Goal: Transaction & Acquisition: Purchase product/service

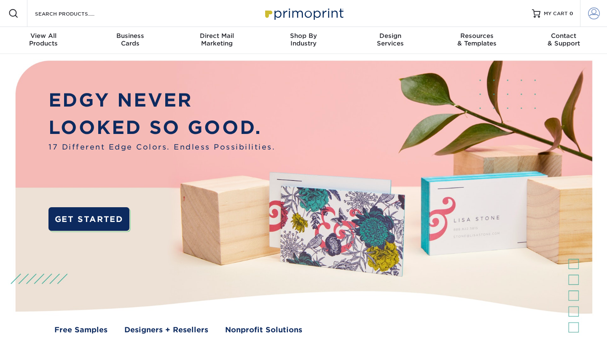
click at [596, 11] on span at bounding box center [594, 14] width 12 height 12
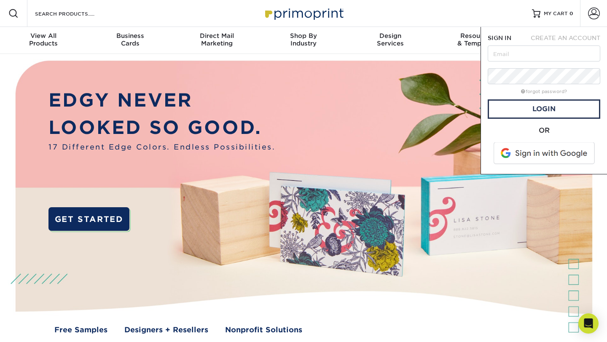
click at [513, 150] on span at bounding box center [544, 153] width 107 height 22
click at [534, 54] on input "text" at bounding box center [544, 54] width 113 height 16
click at [549, 36] on span "CREATE AN ACCOUNT" at bounding box center [566, 38] width 70 height 7
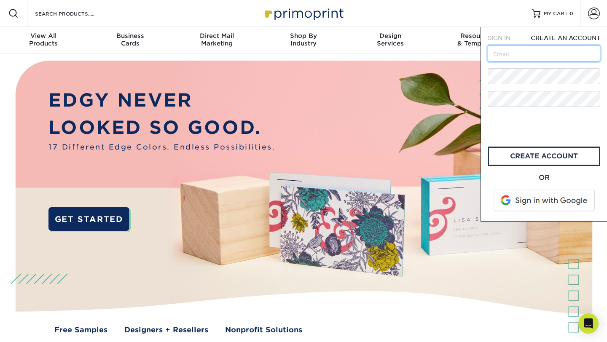
click at [524, 59] on input "text" at bounding box center [544, 54] width 113 height 16
type input "caroline@perrysjewelry.com"
click at [506, 159] on link "create account" at bounding box center [544, 156] width 113 height 19
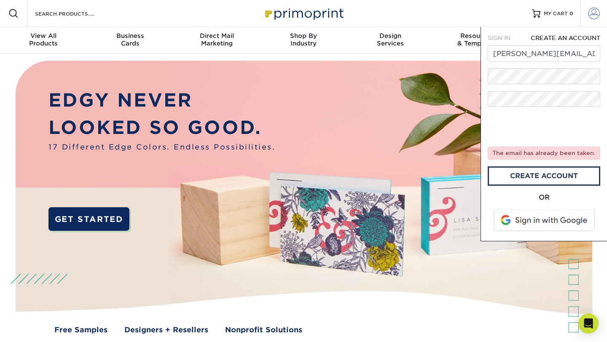
click at [596, 13] on span at bounding box center [594, 14] width 12 height 12
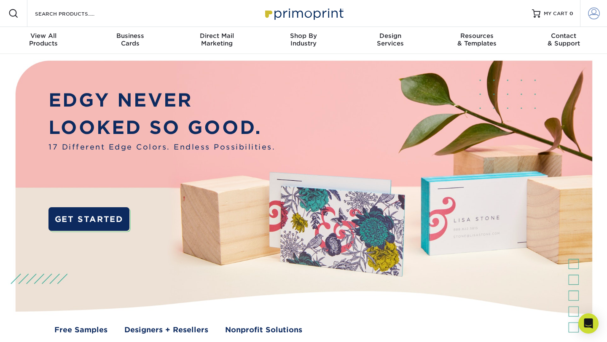
click at [593, 15] on span at bounding box center [594, 14] width 12 height 12
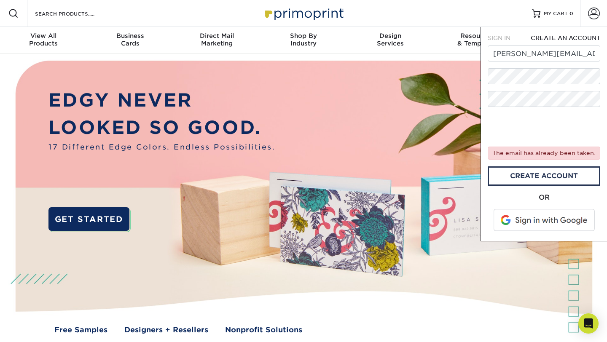
click at [501, 41] on span "SIGN IN" at bounding box center [499, 38] width 23 height 7
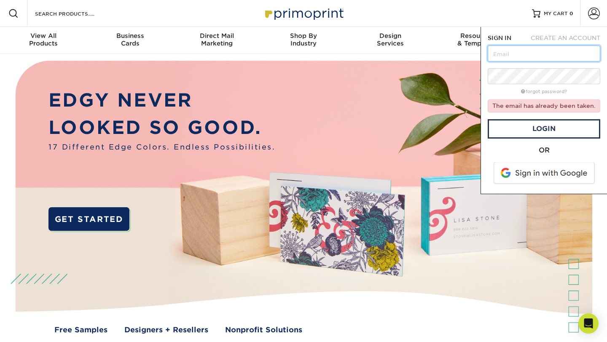
click at [503, 51] on input "text" at bounding box center [544, 54] width 113 height 16
type input "caroline@perrysjewelry.com"
click at [527, 130] on link "Login" at bounding box center [544, 128] width 113 height 19
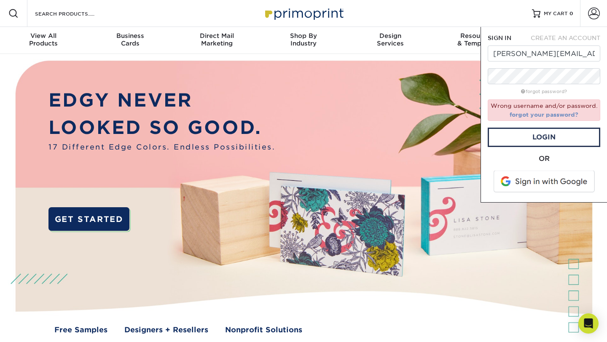
click at [539, 114] on link "forgot your password?" at bounding box center [544, 114] width 69 height 7
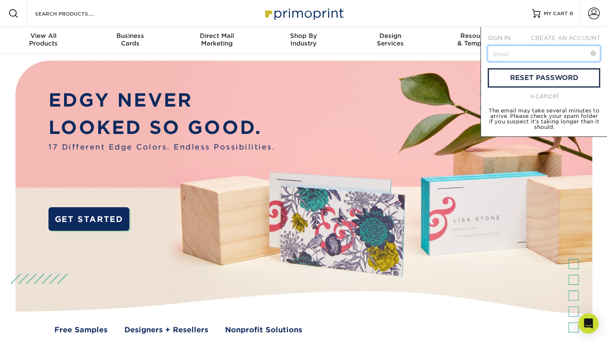
click at [512, 52] on input "text" at bounding box center [544, 54] width 113 height 16
type input "caroline@perrysjewelry.com"
click at [533, 79] on link "reset password" at bounding box center [544, 77] width 113 height 19
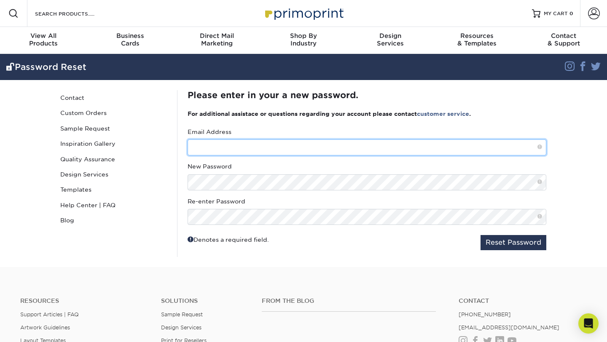
click at [251, 148] on input "text" at bounding box center [367, 147] width 359 height 16
type input "[PERSON_NAME][EMAIL_ADDRESS][DOMAIN_NAME]"
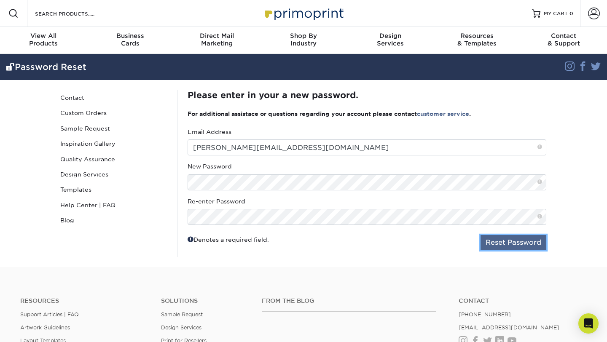
click at [506, 243] on button "Reset Password" at bounding box center [513, 242] width 66 height 15
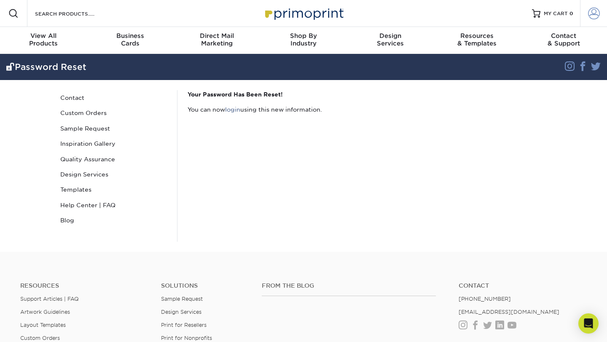
click at [596, 18] on span at bounding box center [594, 14] width 12 height 12
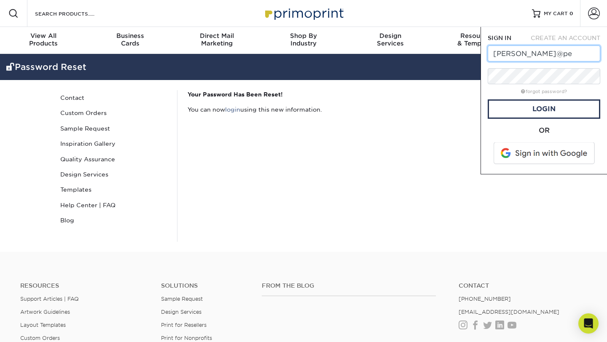
type input "[PERSON_NAME][EMAIL_ADDRESS][DOMAIN_NAME]"
click at [538, 110] on link "Login" at bounding box center [544, 108] width 113 height 19
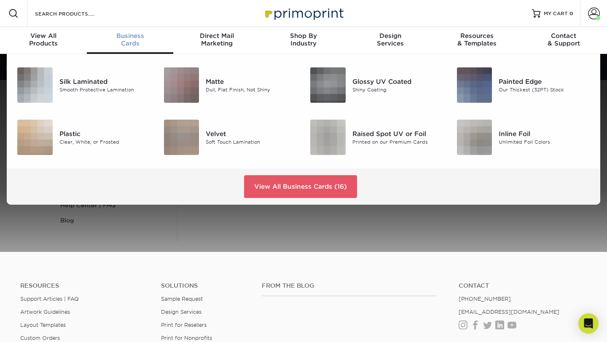
click at [137, 34] on span "Business" at bounding box center [130, 36] width 87 height 8
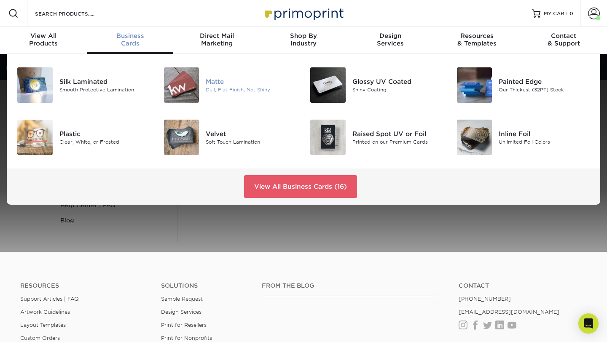
click at [227, 89] on div "Dull, Flat Finish, Not Shiny" at bounding box center [251, 89] width 91 height 7
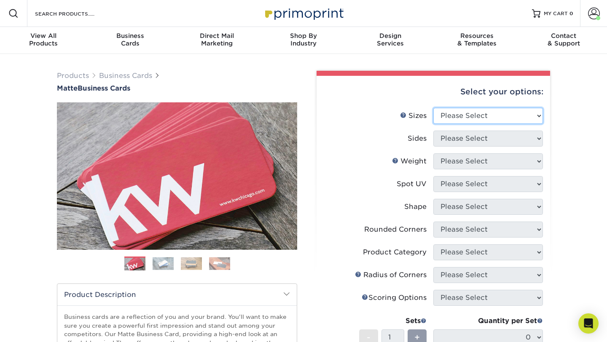
click at [448, 121] on select "Please Select 1.5" x 3.5" - Mini 1.75" x 3.5" - Mini 2" x 2" - Square 2" x 3" -…" at bounding box center [488, 116] width 110 height 16
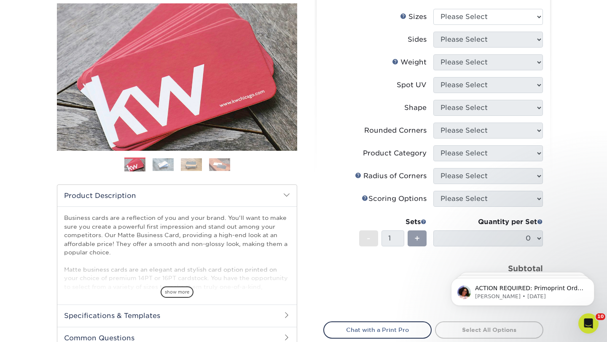
scroll to position [78, 0]
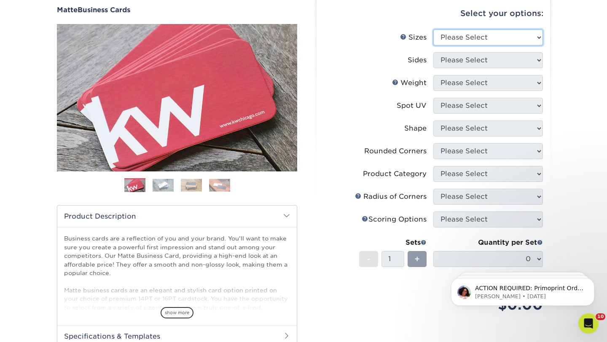
click at [501, 36] on select "Please Select 1.5" x 3.5" - Mini 1.75" x 3.5" - Mini 2" x 2" - Square 2" x 3" -…" at bounding box center [488, 38] width 110 height 16
click at [467, 35] on select "Please Select 1.5" x 3.5" - Mini 1.75" x 3.5" - Mini 2" x 2" - Square 2" x 3" -…" at bounding box center [488, 38] width 110 height 16
select select "1.50x3.50"
click at [433, 30] on select "Please Select 1.5" x 3.5" - Mini 1.75" x 3.5" - Mini 2" x 2" - Square 2" x 3" -…" at bounding box center [488, 38] width 110 height 16
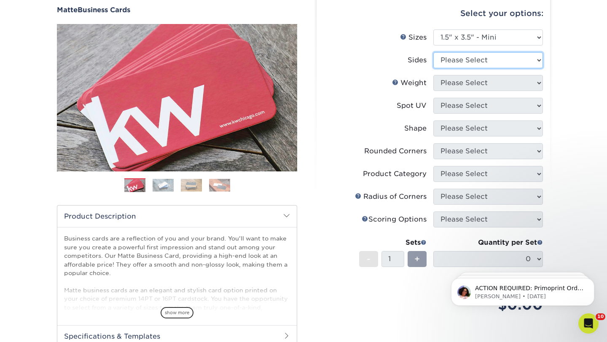
click at [491, 59] on select "Please Select Print Both Sides Print Front Only" at bounding box center [488, 60] width 110 height 16
select select "32d3c223-f82c-492b-b915-ba065a00862f"
click at [433, 52] on select "Please Select Print Both Sides Print Front Only" at bounding box center [488, 60] width 110 height 16
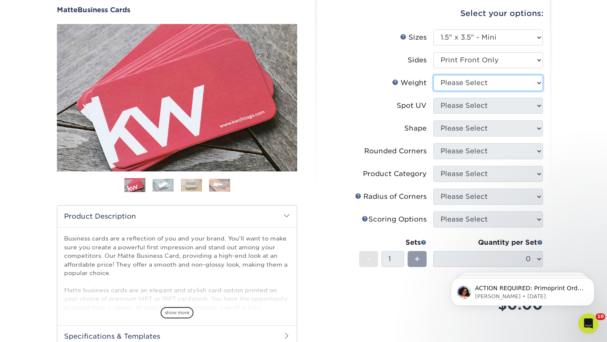
click at [483, 86] on select "Please Select 16PT 14PT" at bounding box center [488, 83] width 110 height 16
click at [433, 75] on select "Please Select 16PT 14PT" at bounding box center [488, 83] width 110 height 16
click at [481, 78] on select "Please Select 16PT 14PT" at bounding box center [488, 83] width 110 height 16
select select "14PT"
click at [433, 75] on select "Please Select 16PT 14PT" at bounding box center [488, 83] width 110 height 16
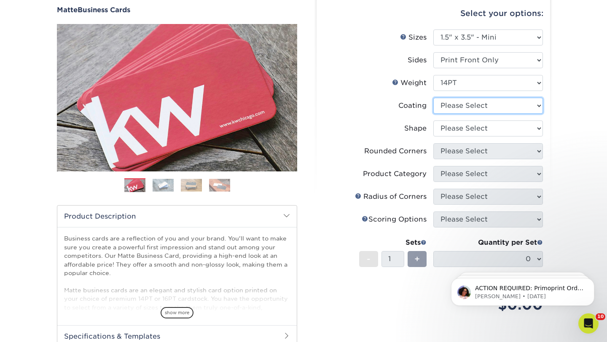
click at [481, 103] on select at bounding box center [488, 106] width 110 height 16
select select "121bb7b5-3b4d-429f-bd8d-bbf80e953313"
click at [433, 98] on select at bounding box center [488, 106] width 110 height 16
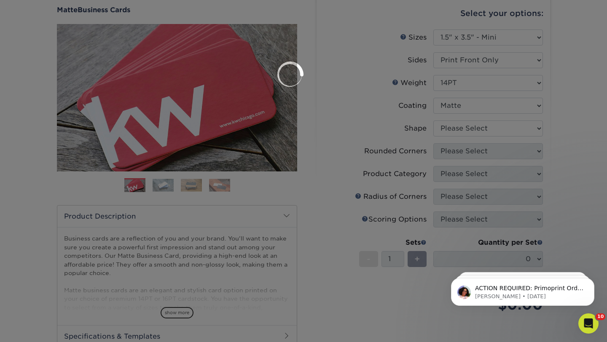
click at [480, 131] on div at bounding box center [303, 171] width 607 height 342
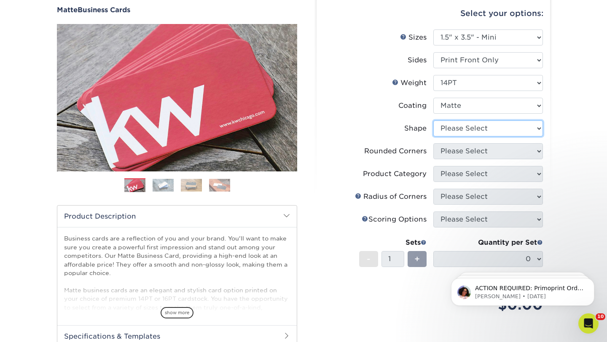
click at [480, 129] on select "Please Select Standard" at bounding box center [488, 129] width 110 height 16
select select "standard"
click at [433, 121] on select "Please Select Standard" at bounding box center [488, 129] width 110 height 16
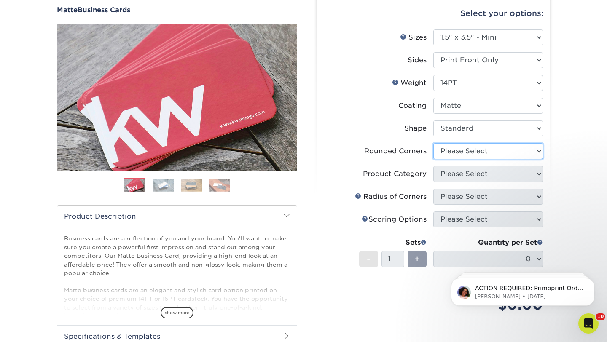
click at [479, 151] on select "Please Select Yes - Round 2 Corners Yes - Round 4 Corners No" at bounding box center [488, 151] width 110 height 16
click at [433, 143] on select "Please Select Yes - Round 2 Corners Yes - Round 4 Corners No" at bounding box center [488, 151] width 110 height 16
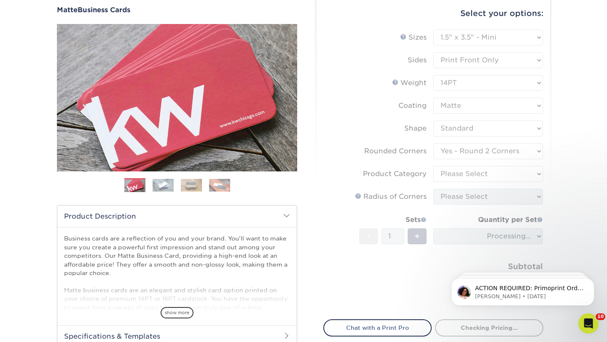
click at [483, 151] on form "Sizes Help Sizes Please Select 1.5" x 3.5" - Mini 1.75" x 3.5" - Mini 2" x 2" -…" at bounding box center [433, 170] width 220 height 280
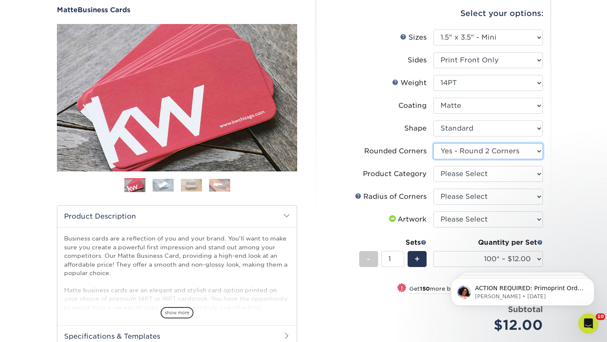
click at [478, 149] on select "Please Select Yes - Round 2 Corners Yes - Round 4 Corners No" at bounding box center [488, 151] width 110 height 16
select select "7672df9e-0e0a-464d-8e1f-920c575e4da3"
click at [433, 143] on select "Please Select Yes - Round 2 Corners Yes - Round 4 Corners No" at bounding box center [488, 151] width 110 height 16
click at [476, 174] on select "Please Select Business Cards" at bounding box center [488, 174] width 110 height 16
select select "3b5148f1-0588-4f88-a218-97bcfdce65c1"
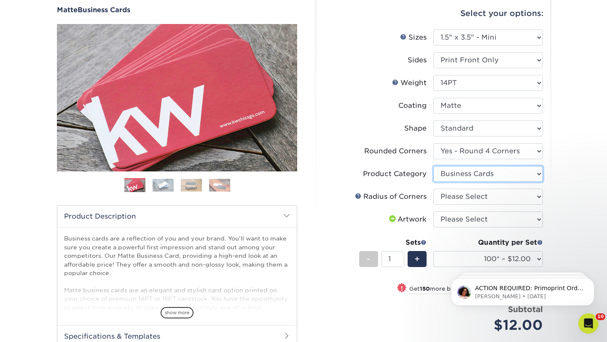
click at [433, 166] on select "Please Select Business Cards" at bounding box center [488, 174] width 110 height 16
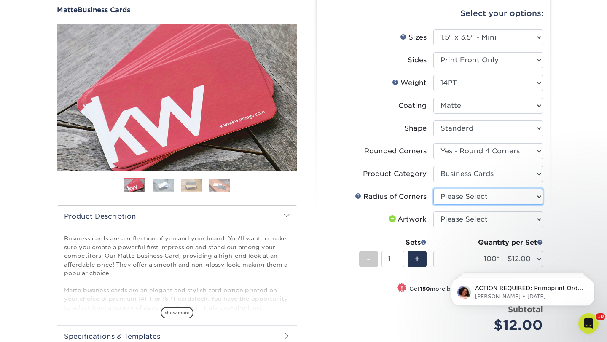
click at [477, 195] on select "Please Select Rounded 1/8" Rounded 1/4"" at bounding box center [488, 197] width 110 height 16
click at [433, 189] on select "Please Select Rounded 1/8" Rounded 1/4"" at bounding box center [488, 197] width 110 height 16
click at [478, 198] on select "Please Select Rounded 1/8" Rounded 1/4"" at bounding box center [488, 197] width 110 height 16
select select "589680c7-ee9a-431b-9d12-d7aeb1386a97"
click at [433, 189] on select "Please Select Rounded 1/8" Rounded 1/4"" at bounding box center [488, 197] width 110 height 16
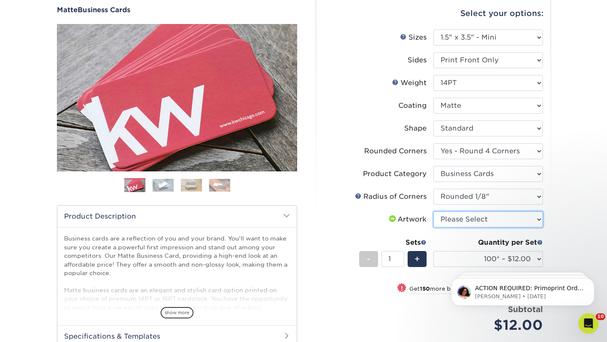
click at [479, 221] on select "Please Select I will upload files I need a design - $100" at bounding box center [488, 220] width 110 height 16
select select "upload"
click at [433, 212] on select "Please Select I will upload files I need a design - $100" at bounding box center [488, 220] width 110 height 16
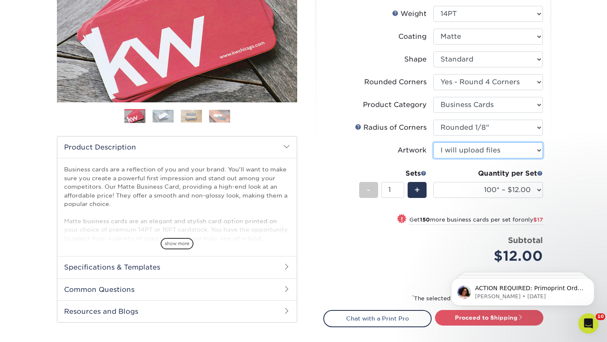
scroll to position [149, 0]
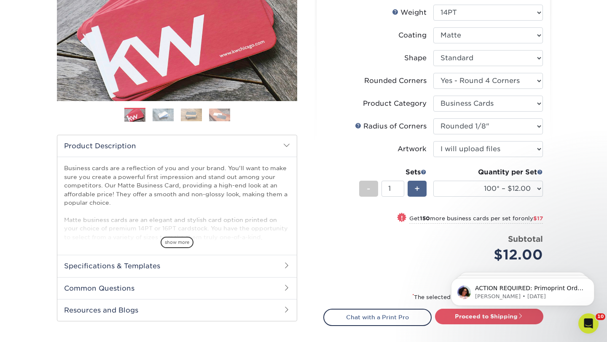
click at [417, 191] on span "+" at bounding box center [416, 188] width 5 height 13
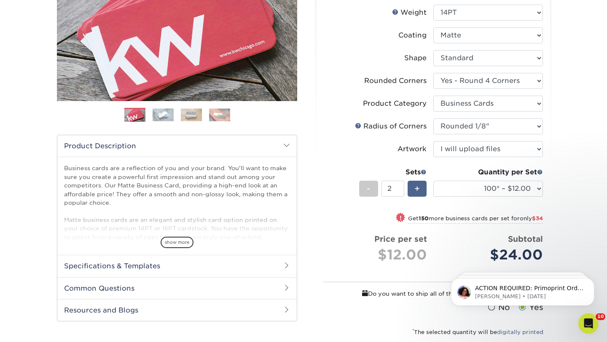
click at [417, 191] on span "+" at bounding box center [416, 188] width 5 height 13
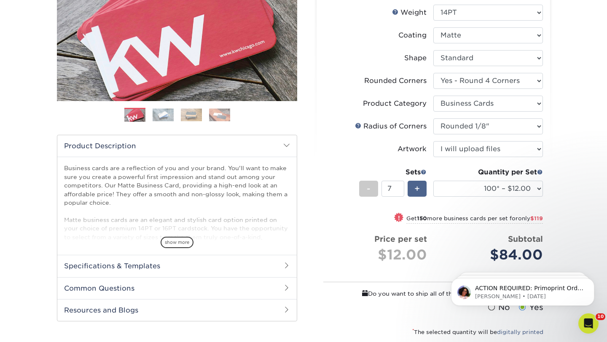
click at [417, 191] on span "+" at bounding box center [416, 188] width 5 height 13
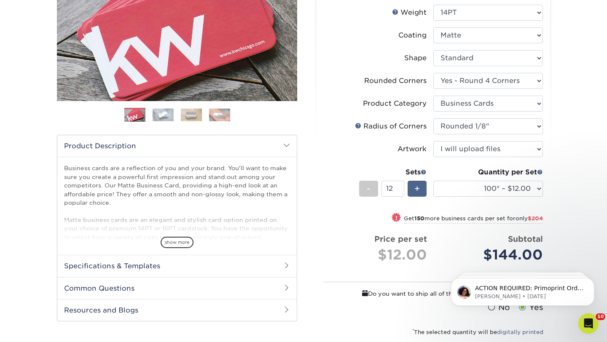
click at [417, 191] on span "+" at bounding box center [416, 188] width 5 height 13
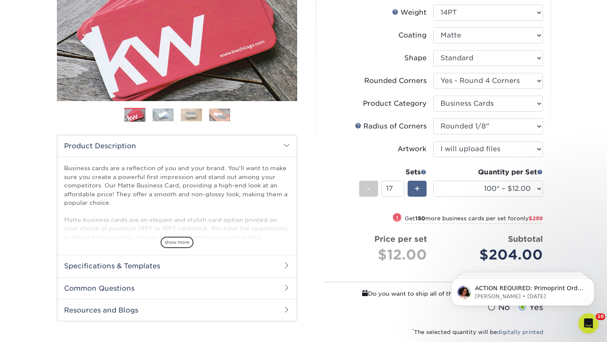
click at [417, 191] on span "+" at bounding box center [416, 188] width 5 height 13
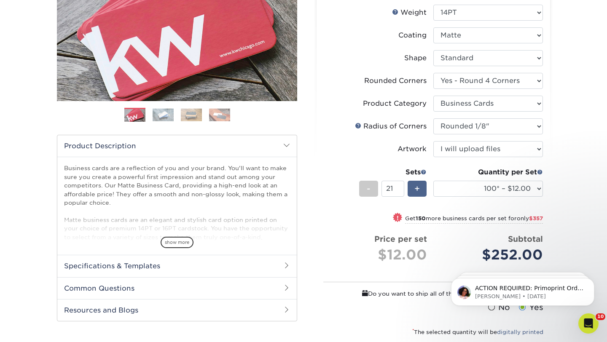
type input "22"
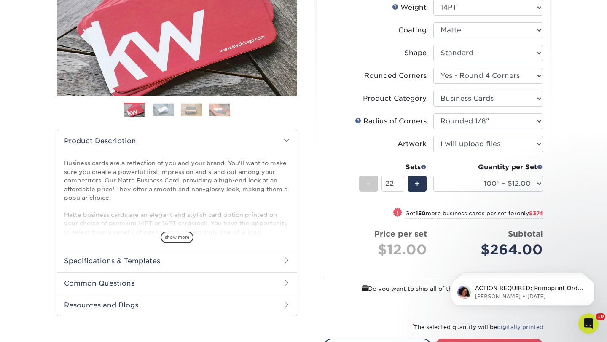
scroll to position [153, 0]
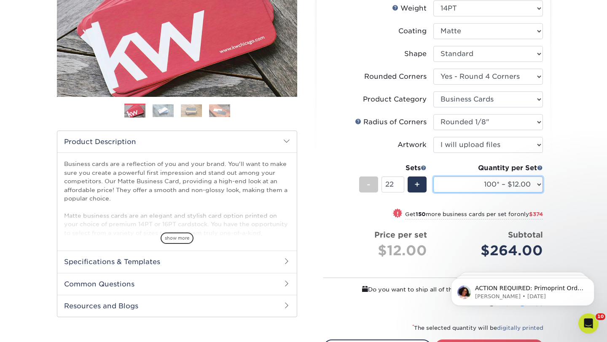
click at [471, 184] on select "100* – $12.00 250* – $29.00 500 – $57.00 1000 – $70.00 2500 – $120.00 5000 – $1…" at bounding box center [488, 185] width 110 height 16
select select "250* – $29.00"
click at [433, 177] on select "100* – $12.00 250* – $29.00 500 – $57.00 1000 – $70.00 2500 – $120.00 5000 – $1…" at bounding box center [488, 185] width 110 height 16
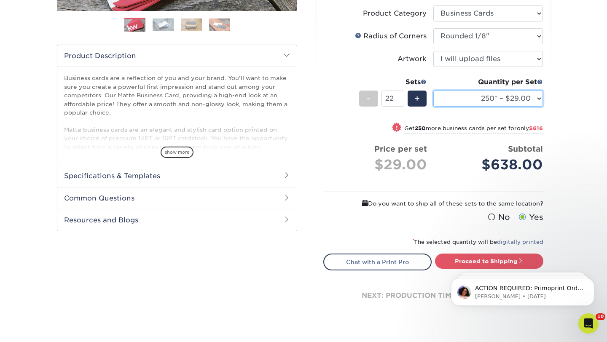
scroll to position [240, 0]
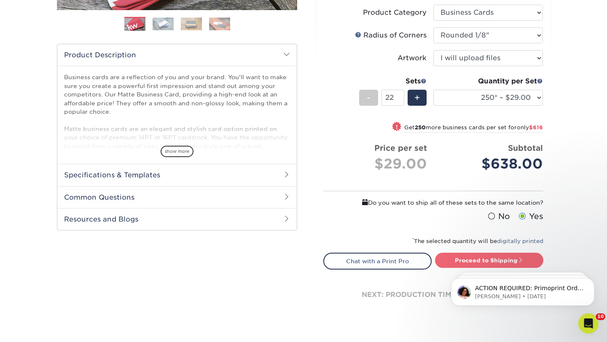
click at [468, 258] on link "Proceed to Shipping" at bounding box center [489, 260] width 108 height 15
type input "Set 1"
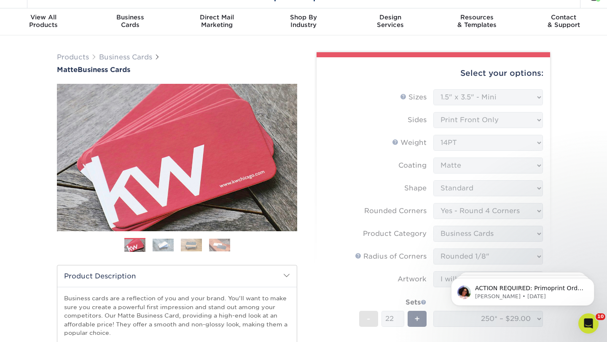
scroll to position [16, 0]
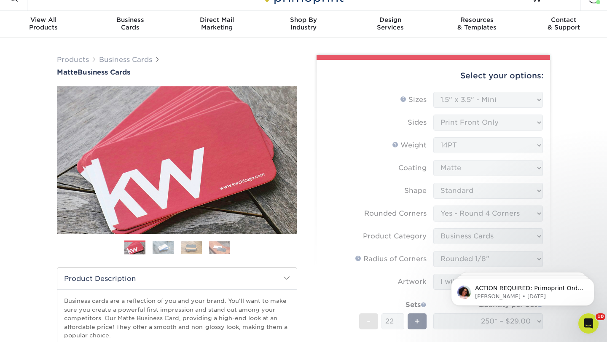
click at [479, 97] on form "Sizes Help Sizes Please Select 1.5" x 3.5" - Mini 1.75" x 3.5" - Mini 2" x 2" -…" at bounding box center [433, 271] width 220 height 358
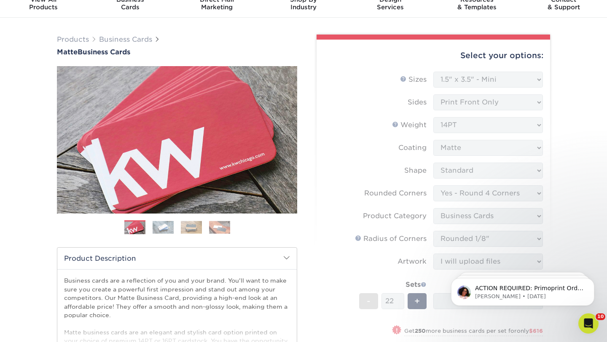
scroll to position [0, 0]
